Goal: Information Seeking & Learning: Check status

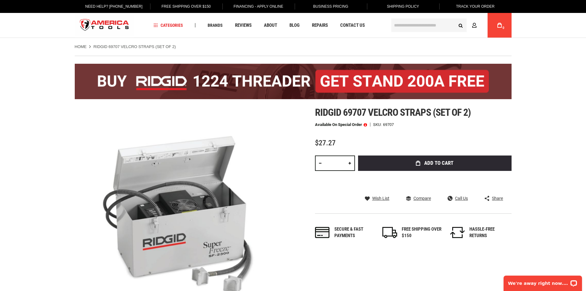
click at [367, 126] on span at bounding box center [365, 124] width 3 height 4
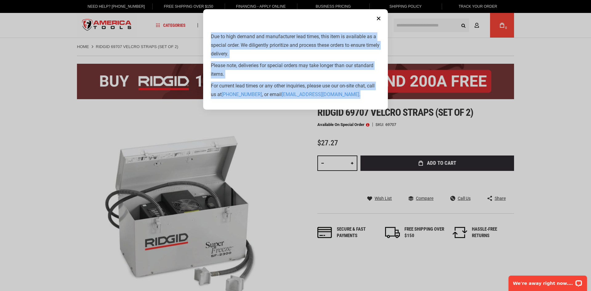
drag, startPoint x: 212, startPoint y: 35, endPoint x: 343, endPoint y: 95, distance: 144.3
click at [343, 95] on div "Due to high demand and manufacturer lead times, this item is available as a spe…" at bounding box center [295, 65] width 169 height 66
copy div "Due to high demand and manufacturer lead times, this item is available as a spe…"
click at [281, 180] on aside "Close Due to high demand and manufacturer lead times, this item is available as…" at bounding box center [295, 145] width 591 height 291
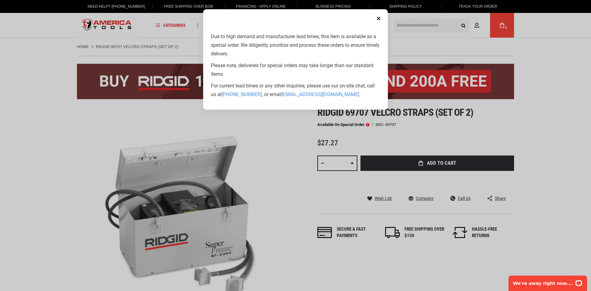
click at [380, 18] on button "Close" at bounding box center [378, 18] width 12 height 12
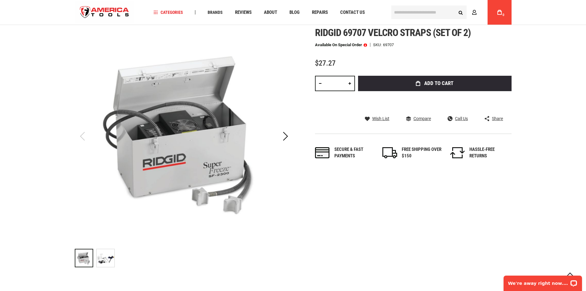
scroll to position [31, 0]
